Goal: Book appointment/travel/reservation

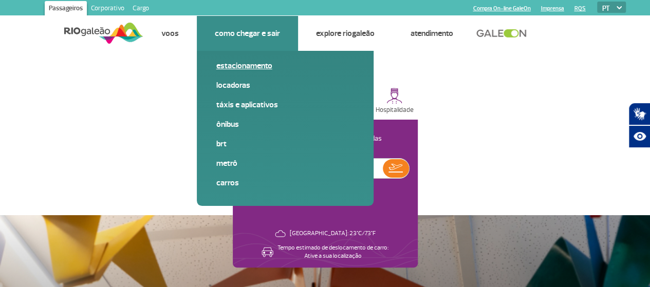
click at [249, 69] on link "Estacionamento" at bounding box center [285, 65] width 138 height 11
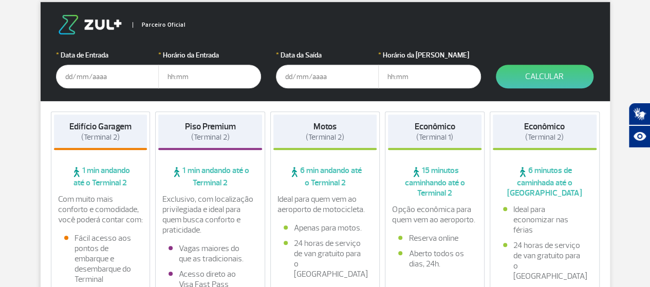
scroll to position [181, 0]
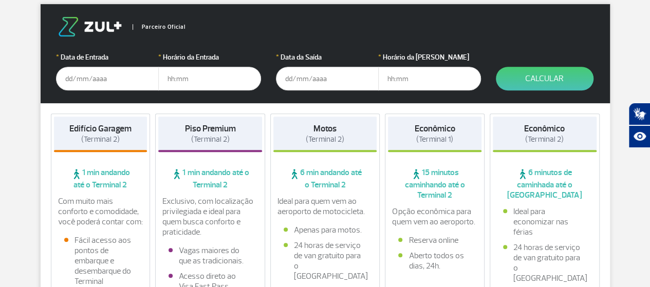
click at [559, 129] on strong "Econômico" at bounding box center [544, 128] width 41 height 11
click at [554, 141] on span "(Terminal 2)" at bounding box center [544, 140] width 39 height 10
click at [78, 80] on input "text" at bounding box center [107, 79] width 103 height 24
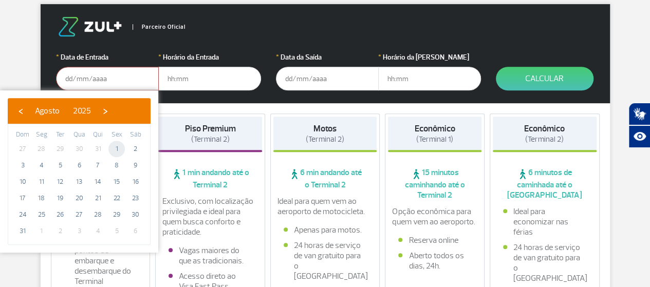
click at [124, 147] on span "1" at bounding box center [116, 149] width 16 height 16
type input "[DATE]"
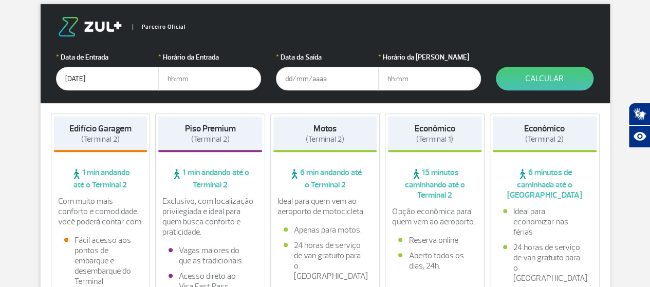
click at [168, 82] on input "text" at bounding box center [209, 79] width 103 height 24
type input "08:15"
click at [290, 72] on input "text" at bounding box center [327, 79] width 103 height 24
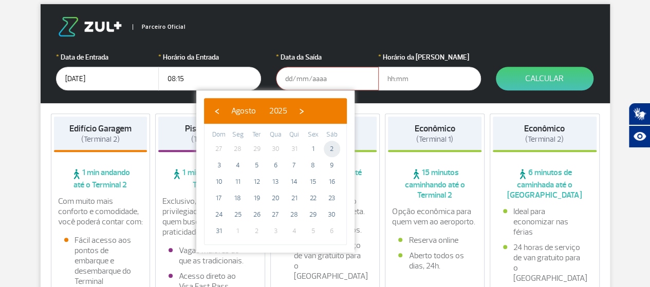
click at [327, 145] on span "2" at bounding box center [332, 149] width 16 height 16
type input "[DATE]"
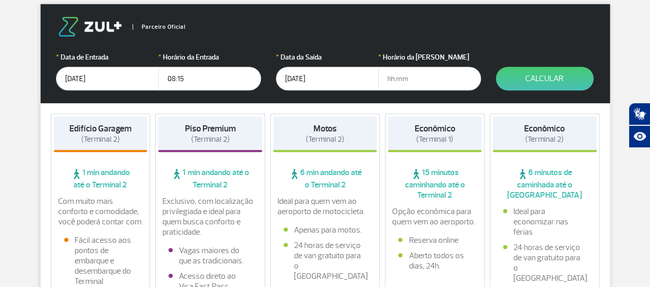
click at [388, 83] on input "text" at bounding box center [429, 79] width 103 height 24
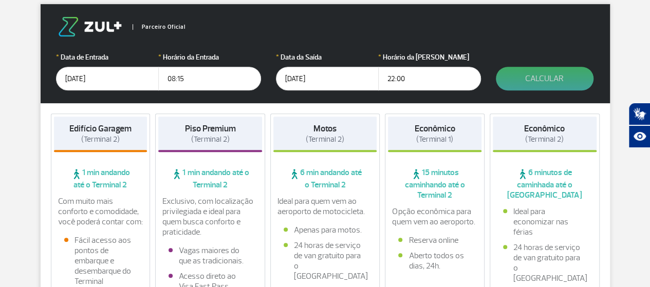
type input "22:00"
click at [547, 82] on button "Calcular" at bounding box center [545, 79] width 98 height 24
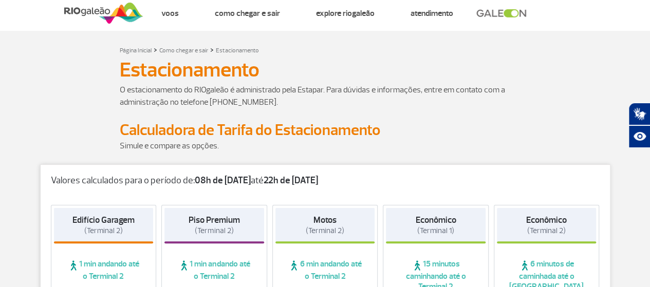
scroll to position [0, 0]
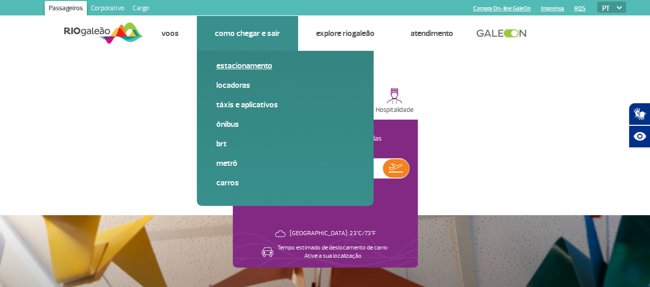
click at [241, 63] on link "Estacionamento" at bounding box center [285, 65] width 138 height 11
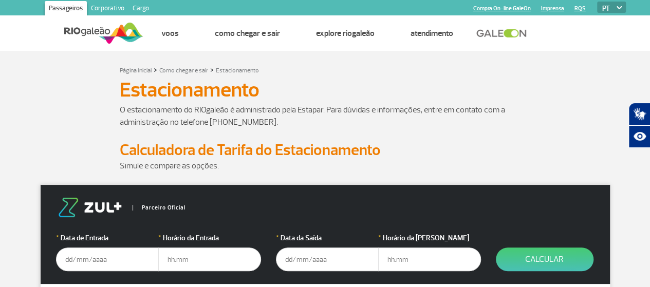
click at [116, 246] on div "* Data de Entrada" at bounding box center [107, 252] width 103 height 39
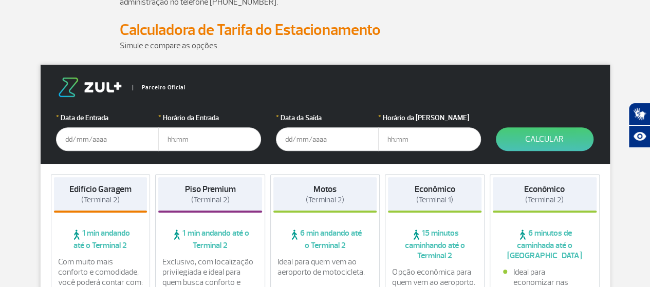
scroll to position [124, 0]
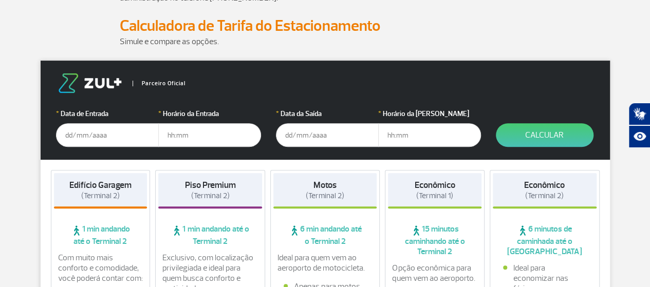
click at [71, 134] on input "text" at bounding box center [107, 135] width 103 height 24
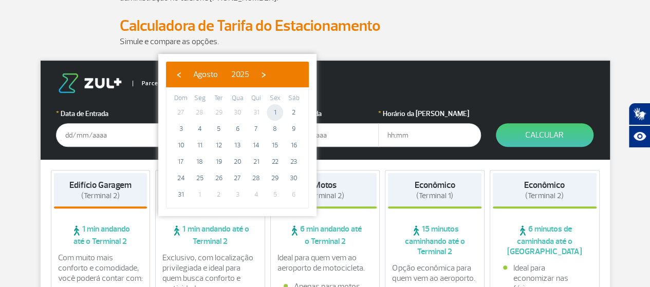
click at [276, 109] on span "1" at bounding box center [275, 112] width 16 height 16
type input "[DATE]"
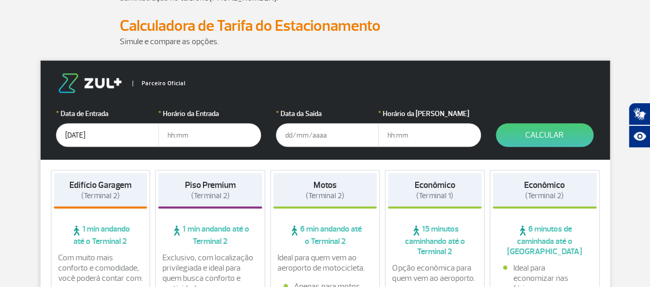
click at [163, 132] on input "text" at bounding box center [209, 135] width 103 height 24
type input "08:15"
click at [282, 134] on input "text" at bounding box center [327, 135] width 103 height 24
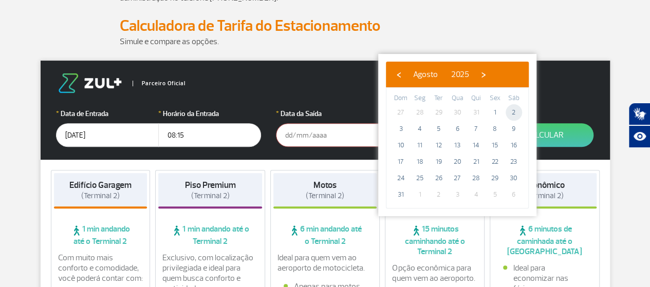
click at [516, 112] on span "2" at bounding box center [513, 112] width 16 height 16
type input "[DATE]"
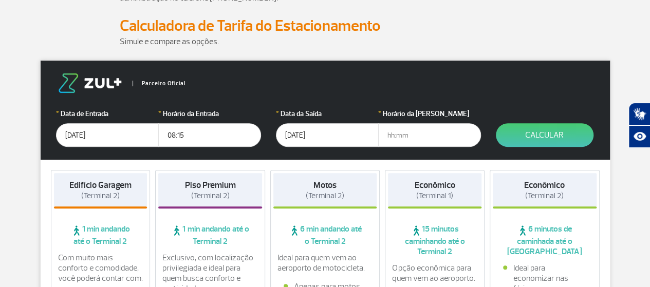
click at [389, 137] on input "text" at bounding box center [429, 135] width 103 height 24
type input "22:00"
click at [541, 141] on button "Calcular" at bounding box center [545, 135] width 98 height 24
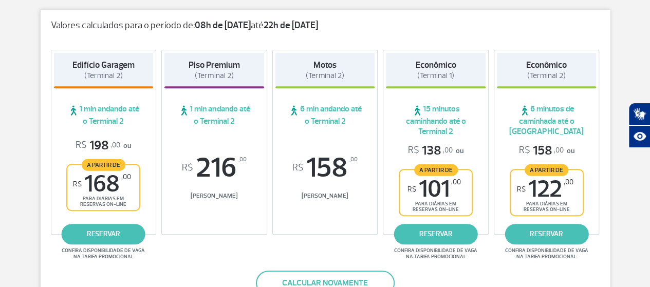
scroll to position [0, 0]
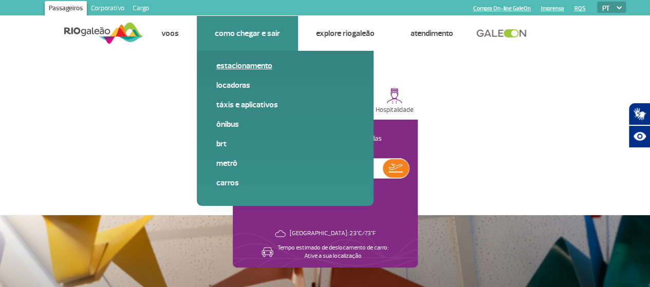
click at [251, 64] on link "Estacionamento" at bounding box center [285, 65] width 138 height 11
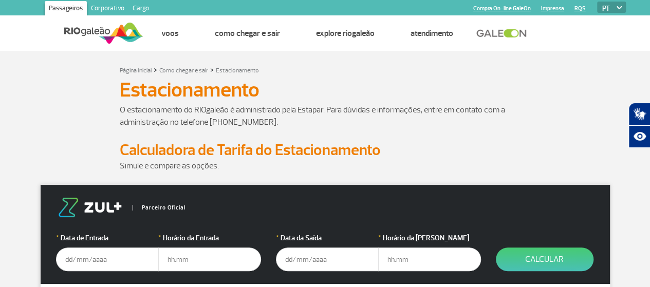
click at [123, 261] on input "text" at bounding box center [107, 260] width 103 height 24
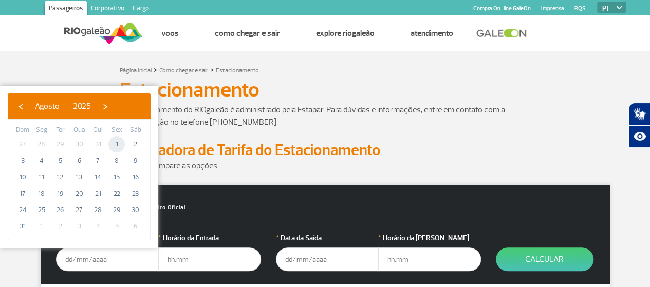
click at [116, 144] on span "1" at bounding box center [116, 144] width 16 height 16
type input "[DATE]"
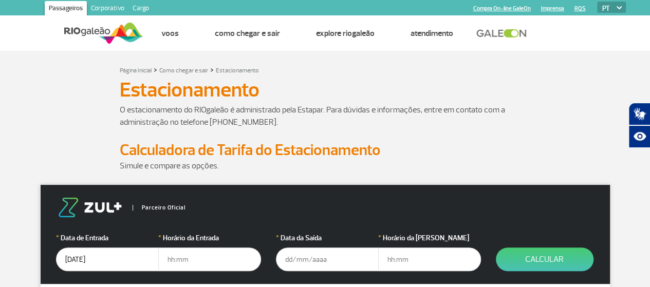
click at [169, 257] on input "text" at bounding box center [209, 260] width 103 height 24
type input "14:00"
click at [291, 255] on input "text" at bounding box center [327, 260] width 103 height 24
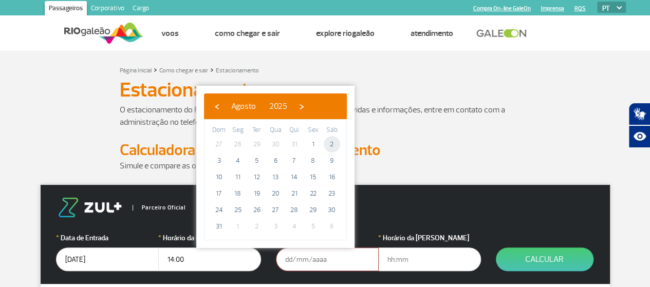
click at [336, 141] on span "2" at bounding box center [332, 144] width 16 height 16
type input "[DATE]"
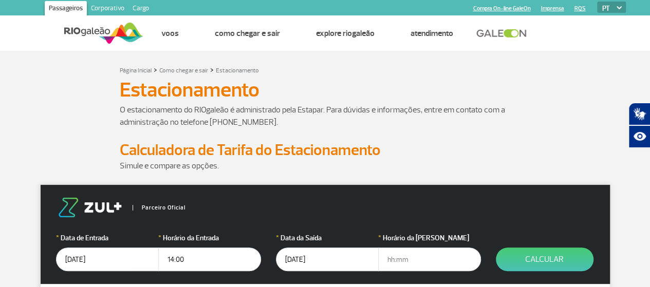
click at [386, 258] on input "text" at bounding box center [429, 260] width 103 height 24
type input "22:00"
click at [564, 258] on button "Calcular" at bounding box center [545, 260] width 98 height 24
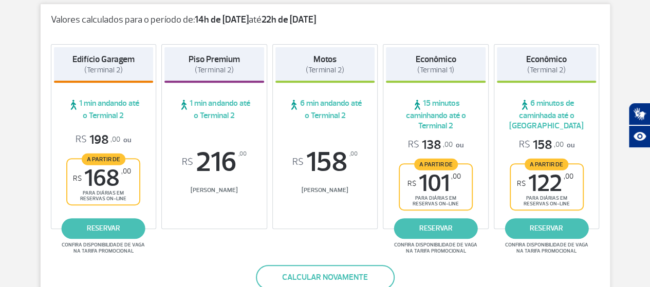
scroll to position [192, 0]
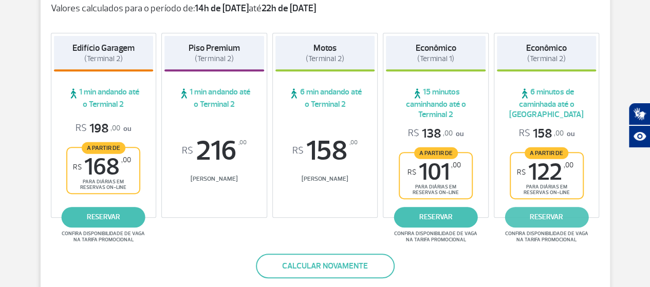
click at [555, 217] on link "reservar" at bounding box center [546, 217] width 84 height 21
